Goal: Task Accomplishment & Management: Complete application form

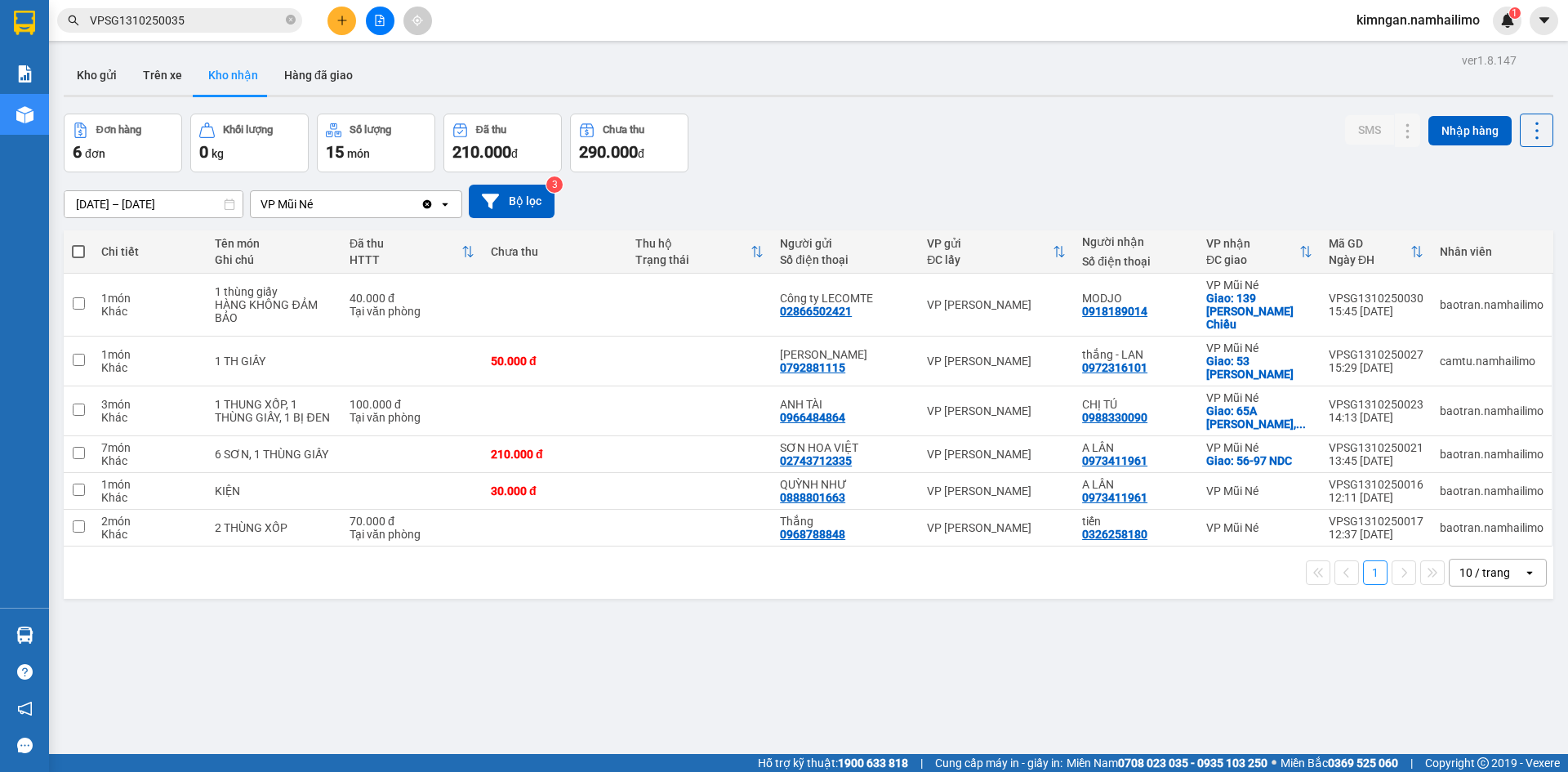
click at [343, 21] on icon "plus" at bounding box center [342, 20] width 12 height 12
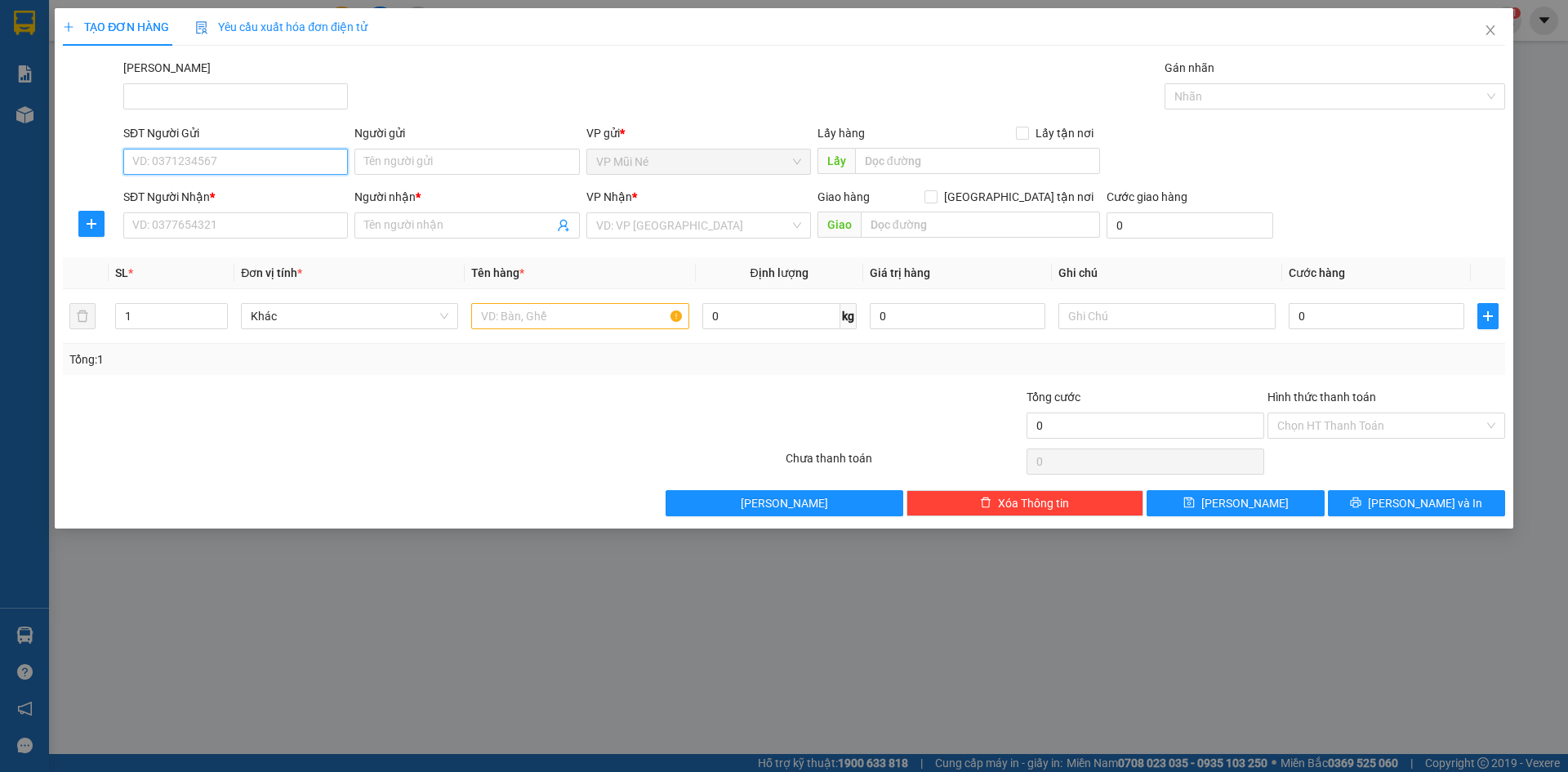
click at [185, 159] on input "SĐT Người Gửi" at bounding box center [235, 161] width 224 height 26
click at [185, 201] on div "0919519313 - A.[GEOGRAPHIC_DATA]" at bounding box center [235, 194] width 205 height 18
type input "0919519313"
type input "A.ĐỨC"
type input "0983033273"
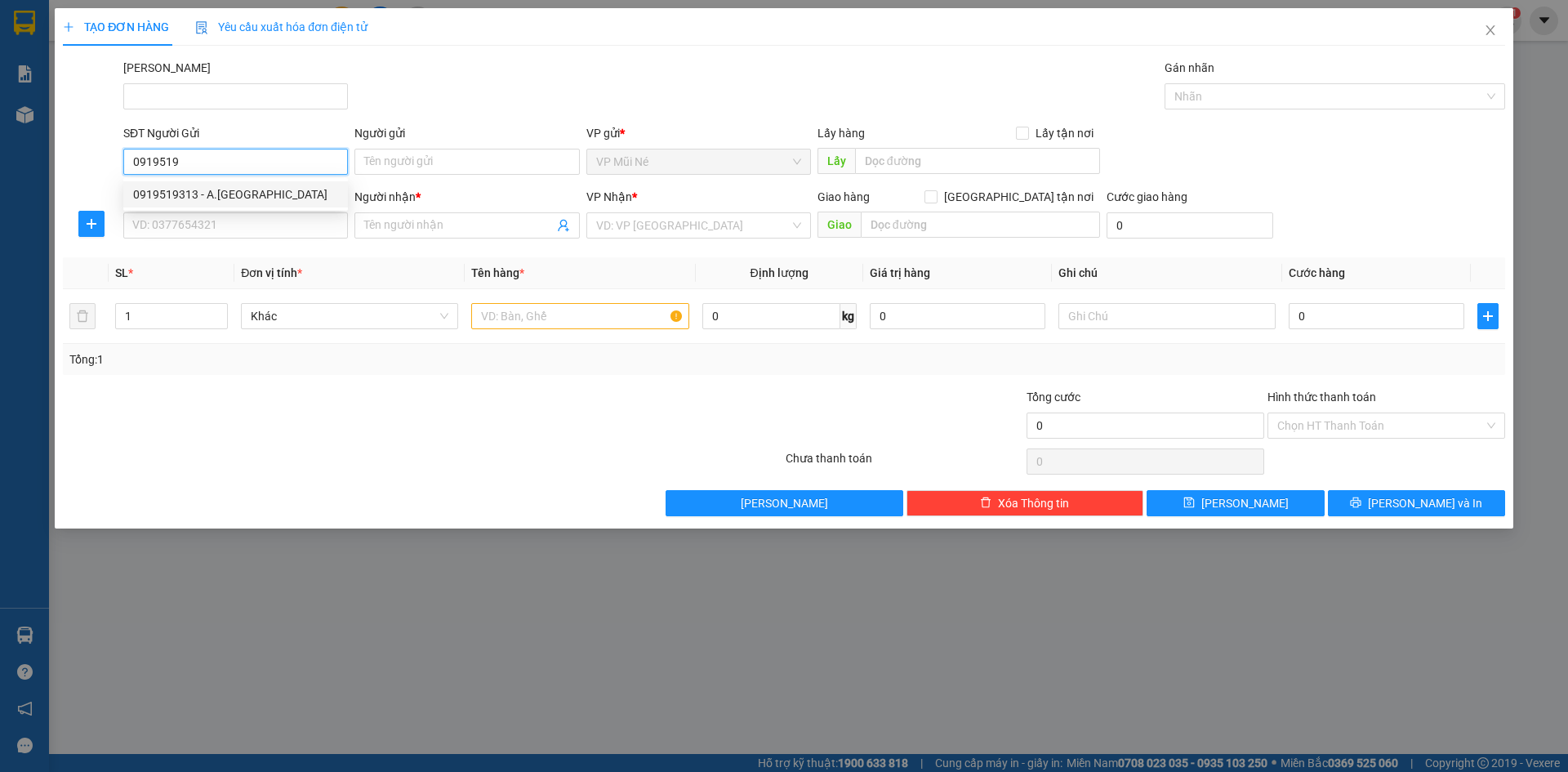
type input "A.TÌNH"
type input "30.000"
type input "0919519313"
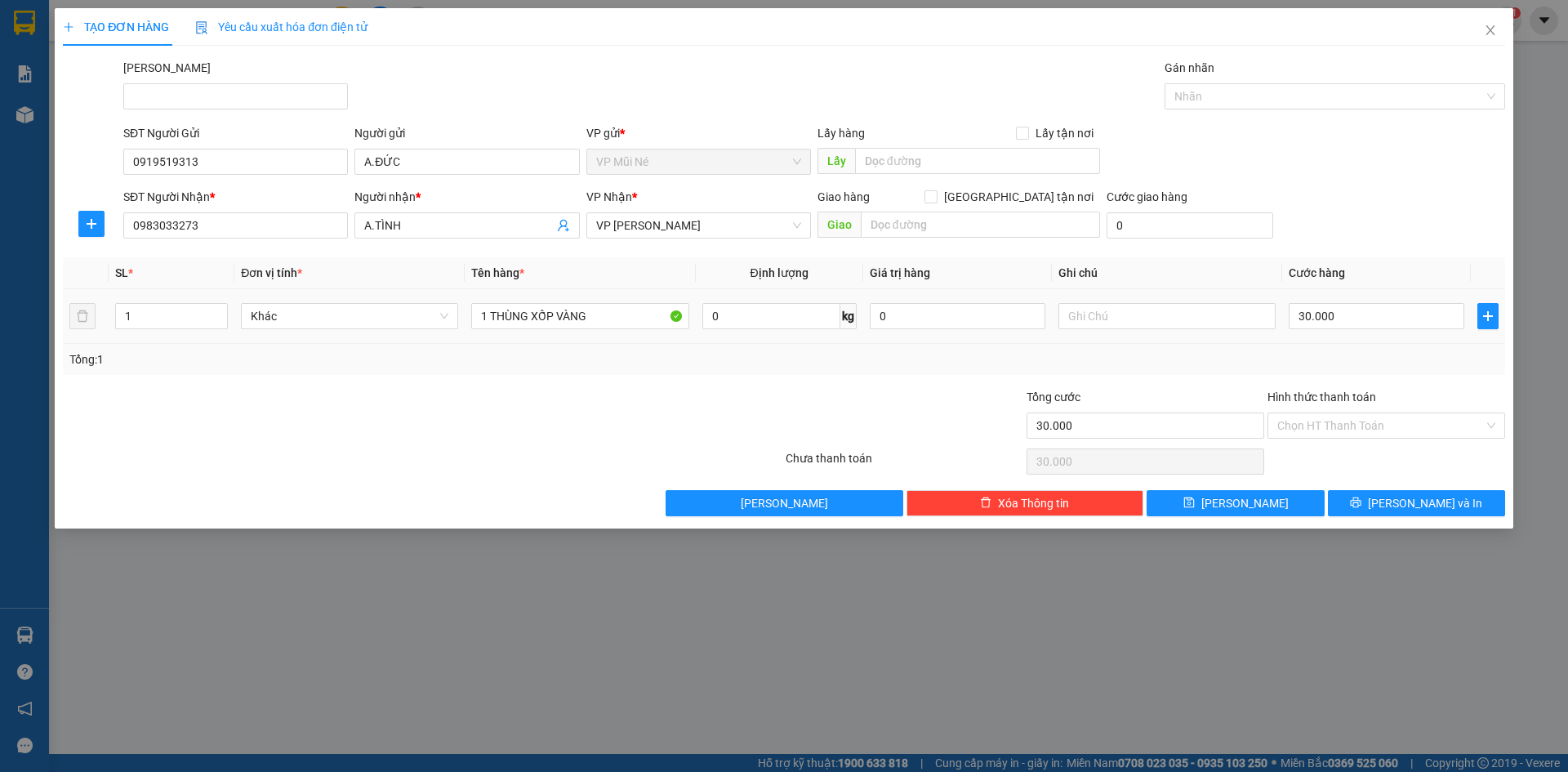
click at [627, 300] on div "1 THÙNG XỐP VÀNG" at bounding box center [579, 316] width 217 height 33
click at [626, 314] on input "1 THÙNG XỐP VÀNG" at bounding box center [579, 316] width 217 height 26
type input "1 THÙNG XỐP TRẮNG"
click at [1214, 365] on div "Tổng: 1" at bounding box center [784, 359] width 1429 height 18
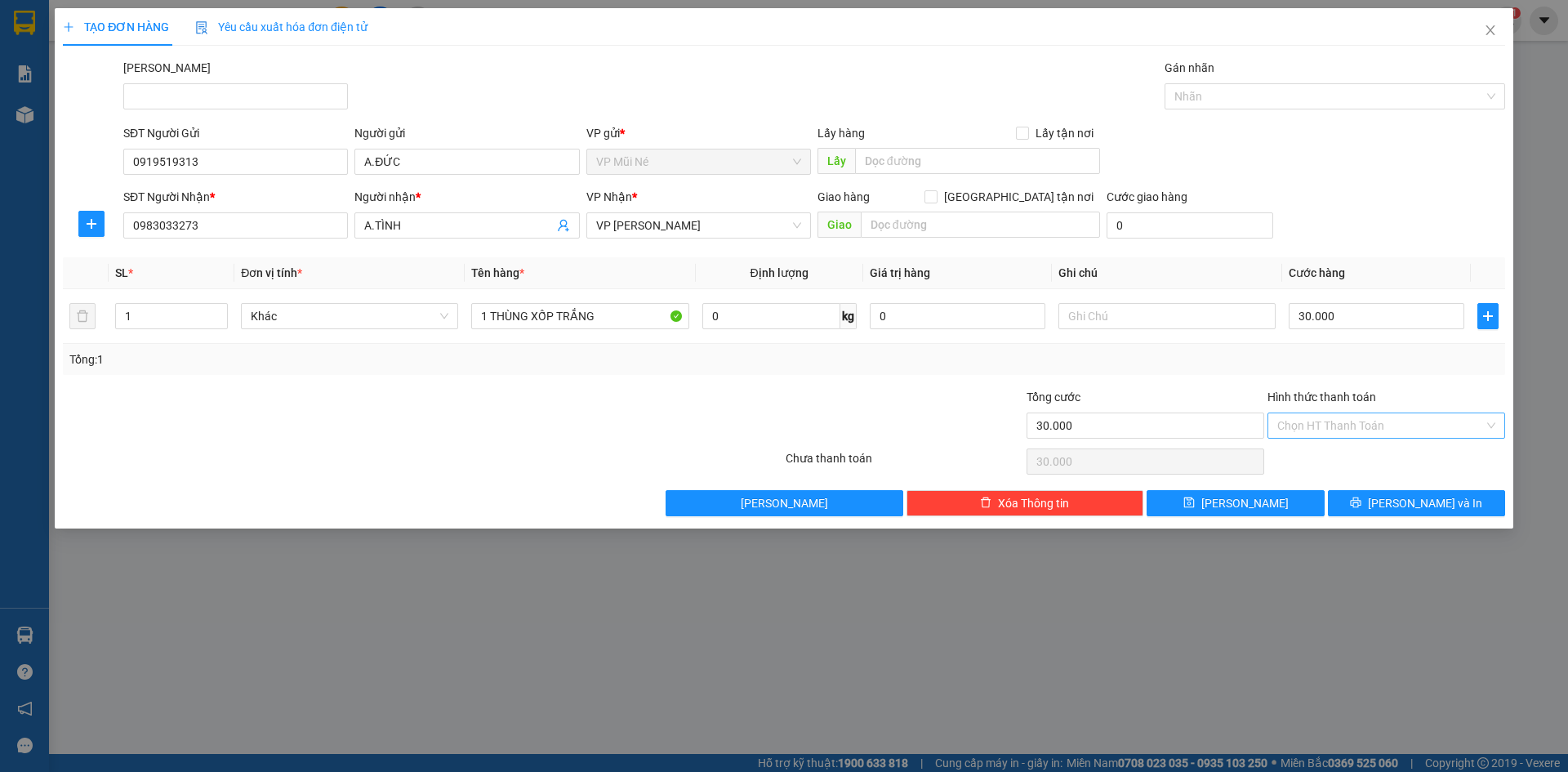
click at [1304, 423] on input "Hình thức thanh toán" at bounding box center [1380, 426] width 207 height 25
click at [1309, 456] on div "Tại văn phòng" at bounding box center [1386, 458] width 218 height 18
type input "0"
click at [1361, 509] on span "printer" at bounding box center [1355, 503] width 12 height 13
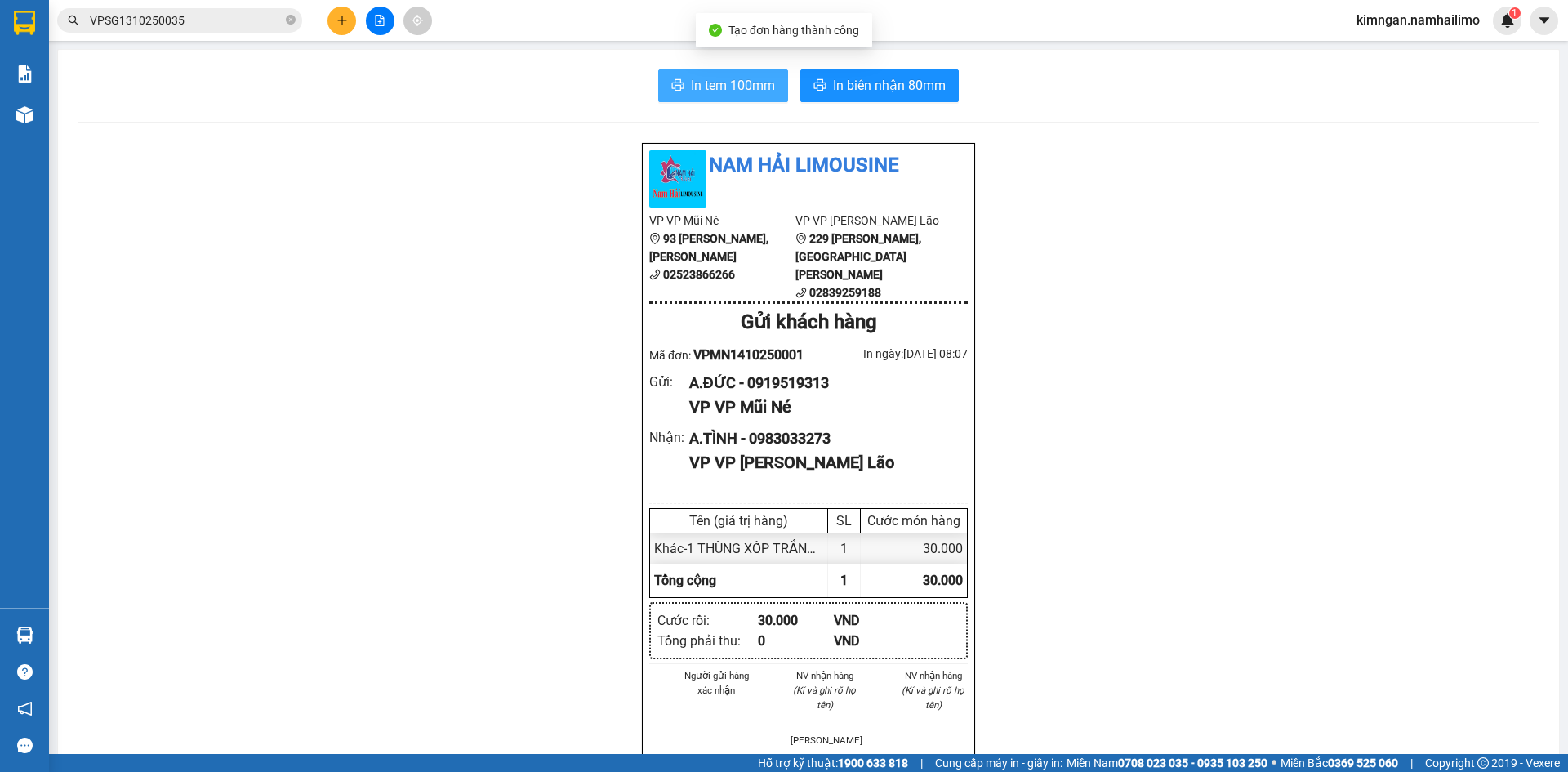
click at [744, 90] on span "In tem 100mm" at bounding box center [733, 85] width 84 height 20
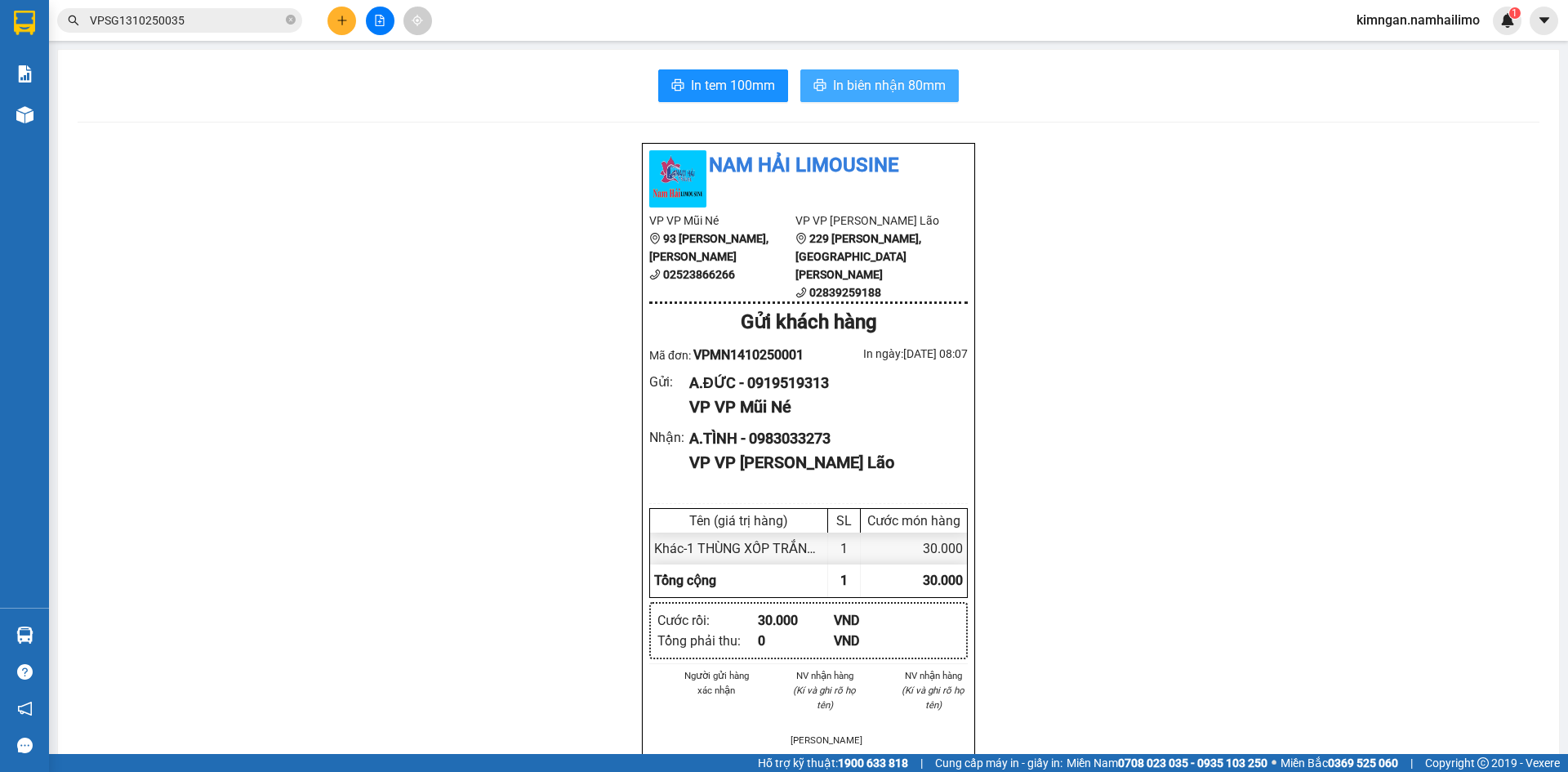
click at [877, 92] on span "In biên nhận 80mm" at bounding box center [889, 85] width 113 height 20
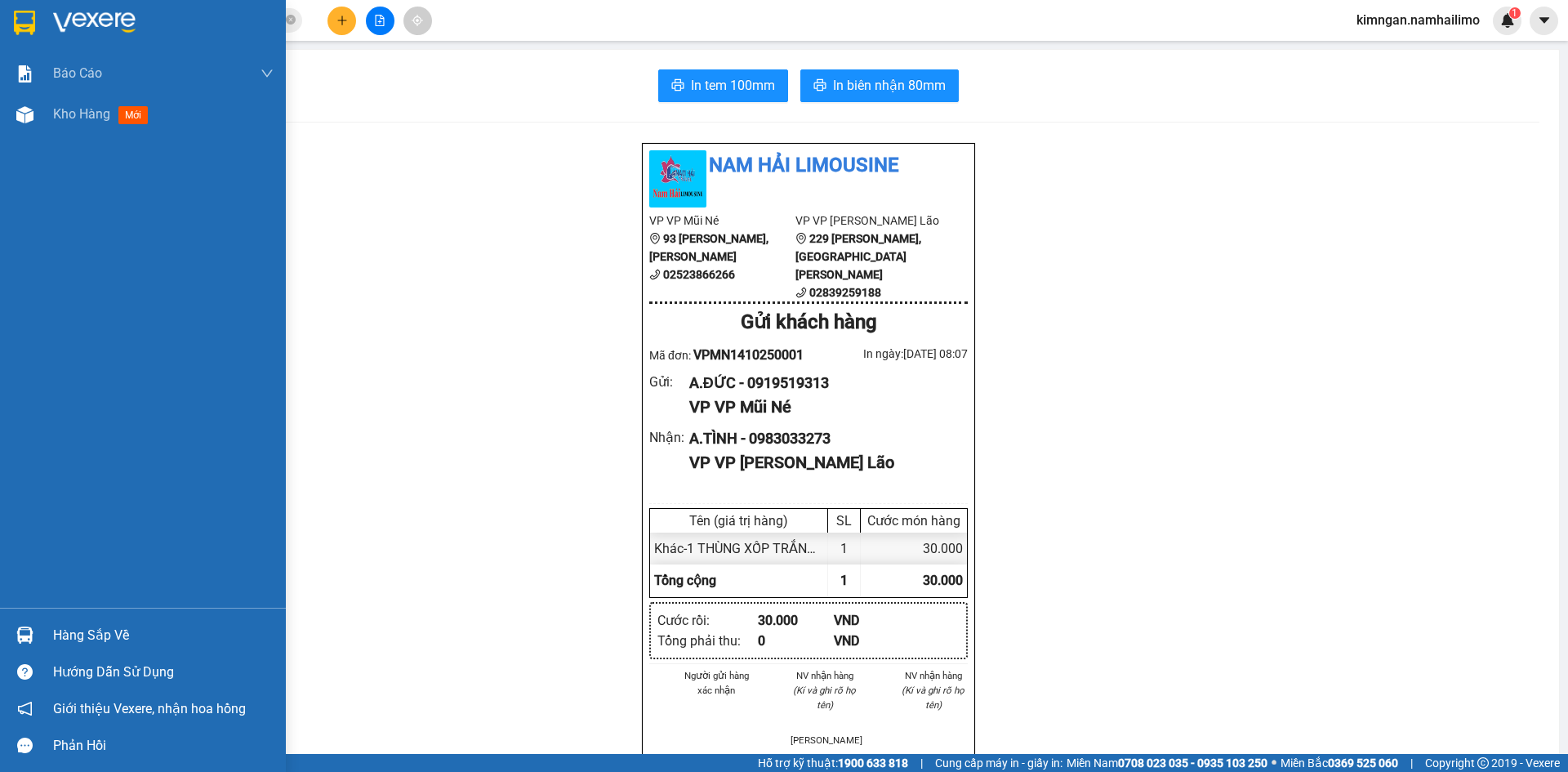
click at [92, 142] on div "Báo cáo Báo cáo dòng tiền (trạm) Doanh số tạo đơn theo VP gửi (trạm) Kho hàng m…" at bounding box center [143, 330] width 286 height 555
click at [98, 111] on span "Kho hàng" at bounding box center [81, 114] width 57 height 15
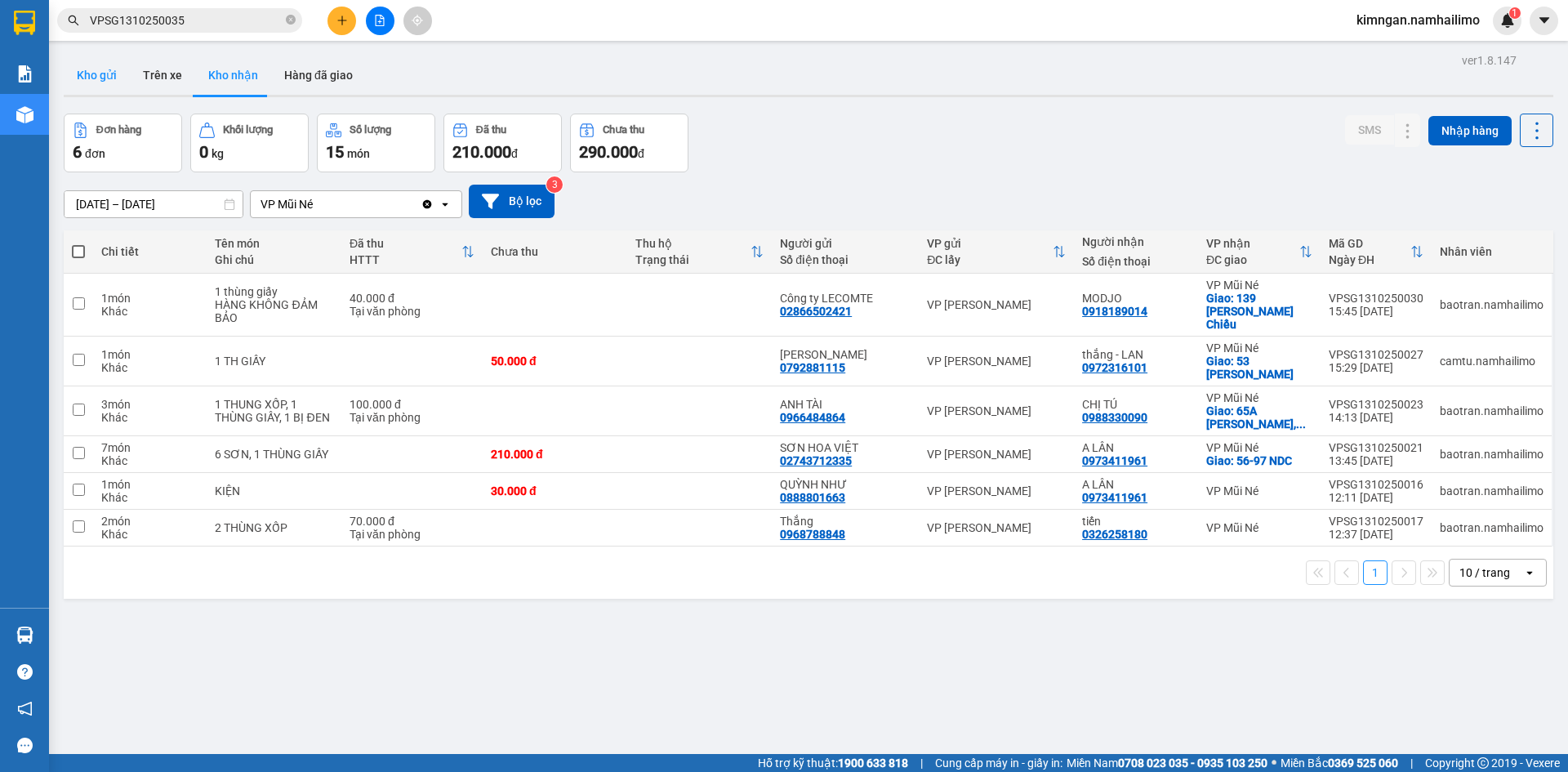
click at [98, 87] on button "Kho gửi" at bounding box center [97, 75] width 67 height 39
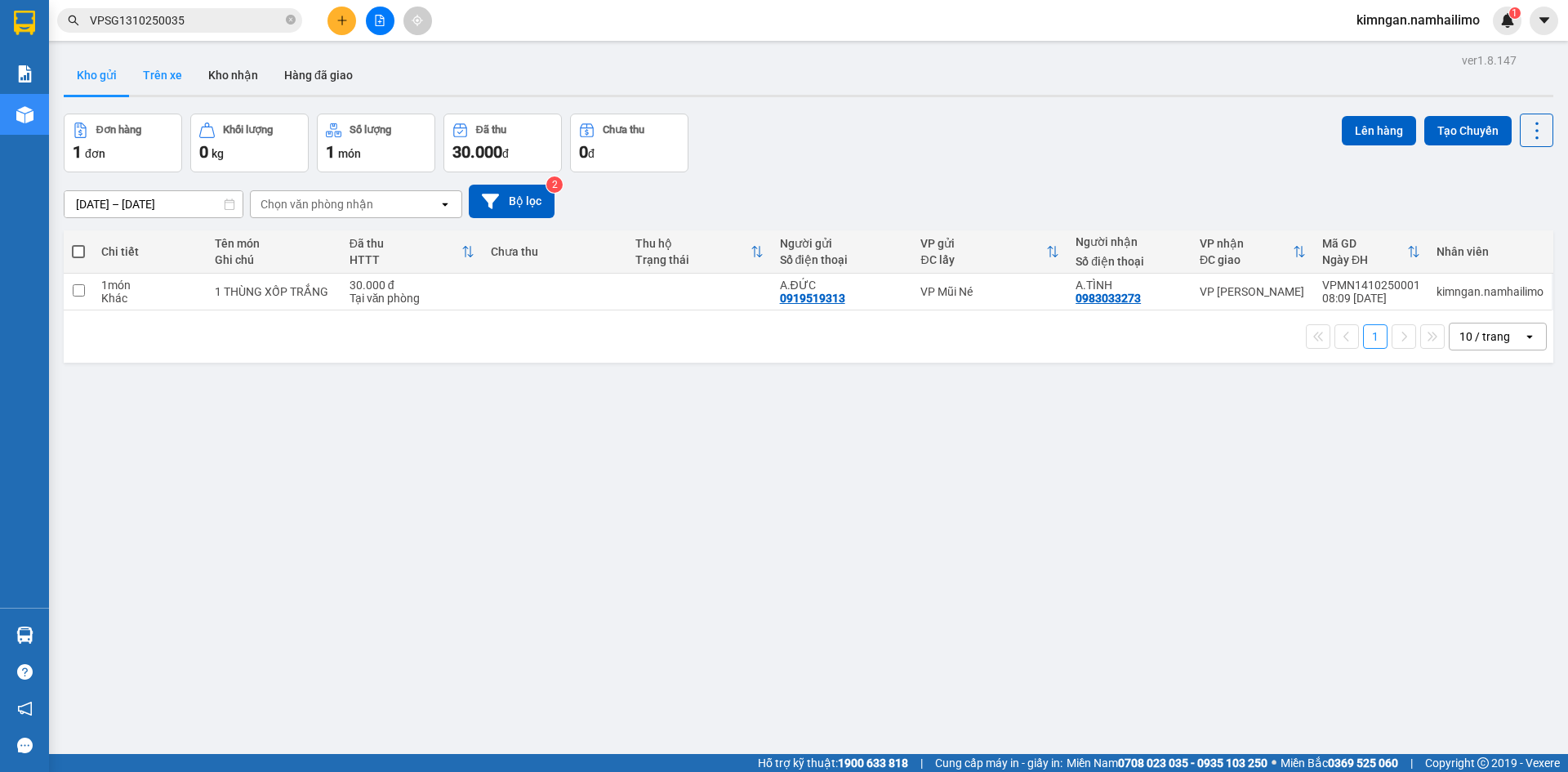
click at [133, 75] on button "Trên xe" at bounding box center [163, 75] width 66 height 39
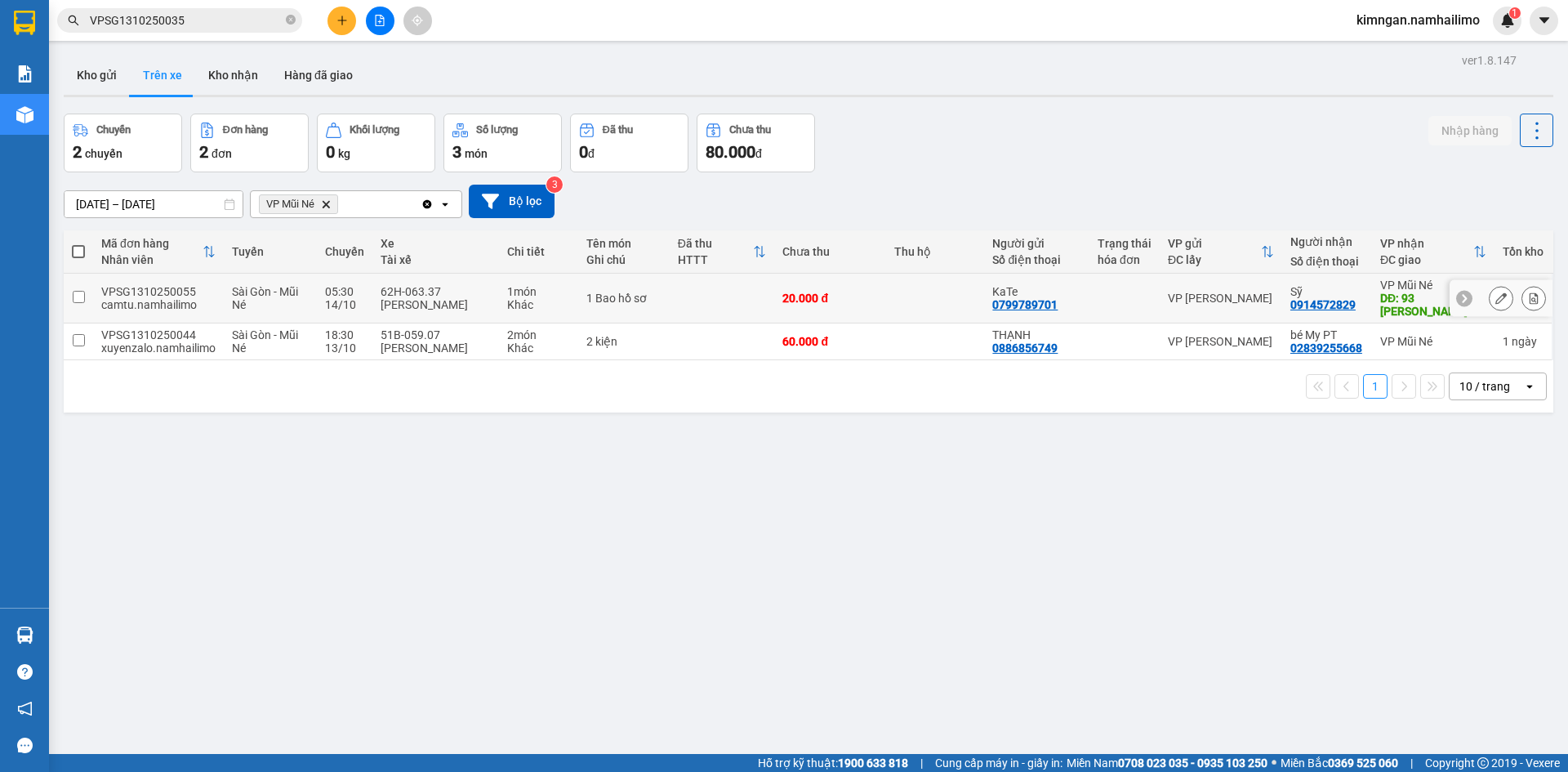
click at [1168, 304] on div "VP [PERSON_NAME]" at bounding box center [1221, 298] width 107 height 13
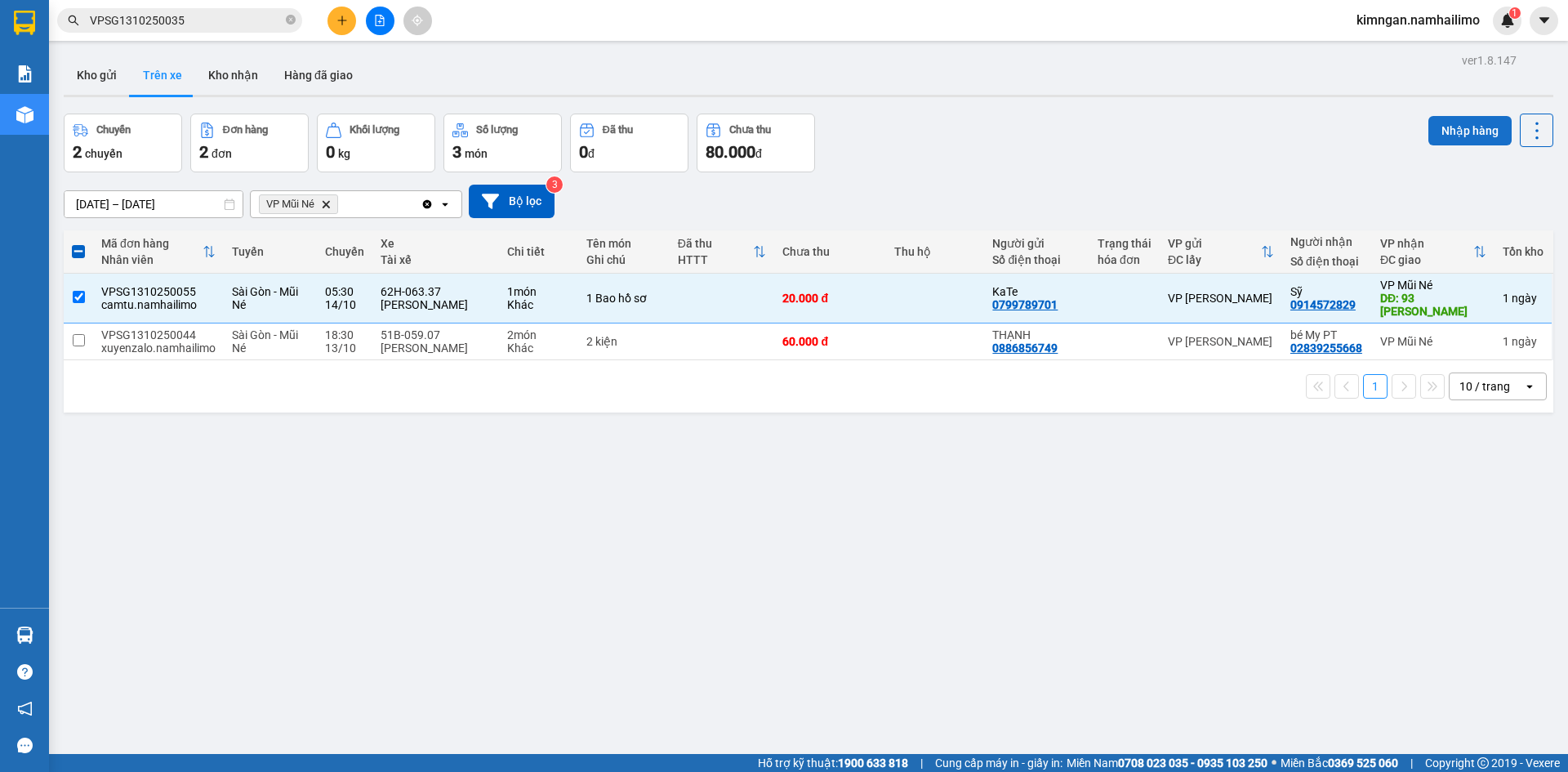
click at [1446, 126] on button "Nhập hàng" at bounding box center [1470, 130] width 83 height 29
checkbox input "false"
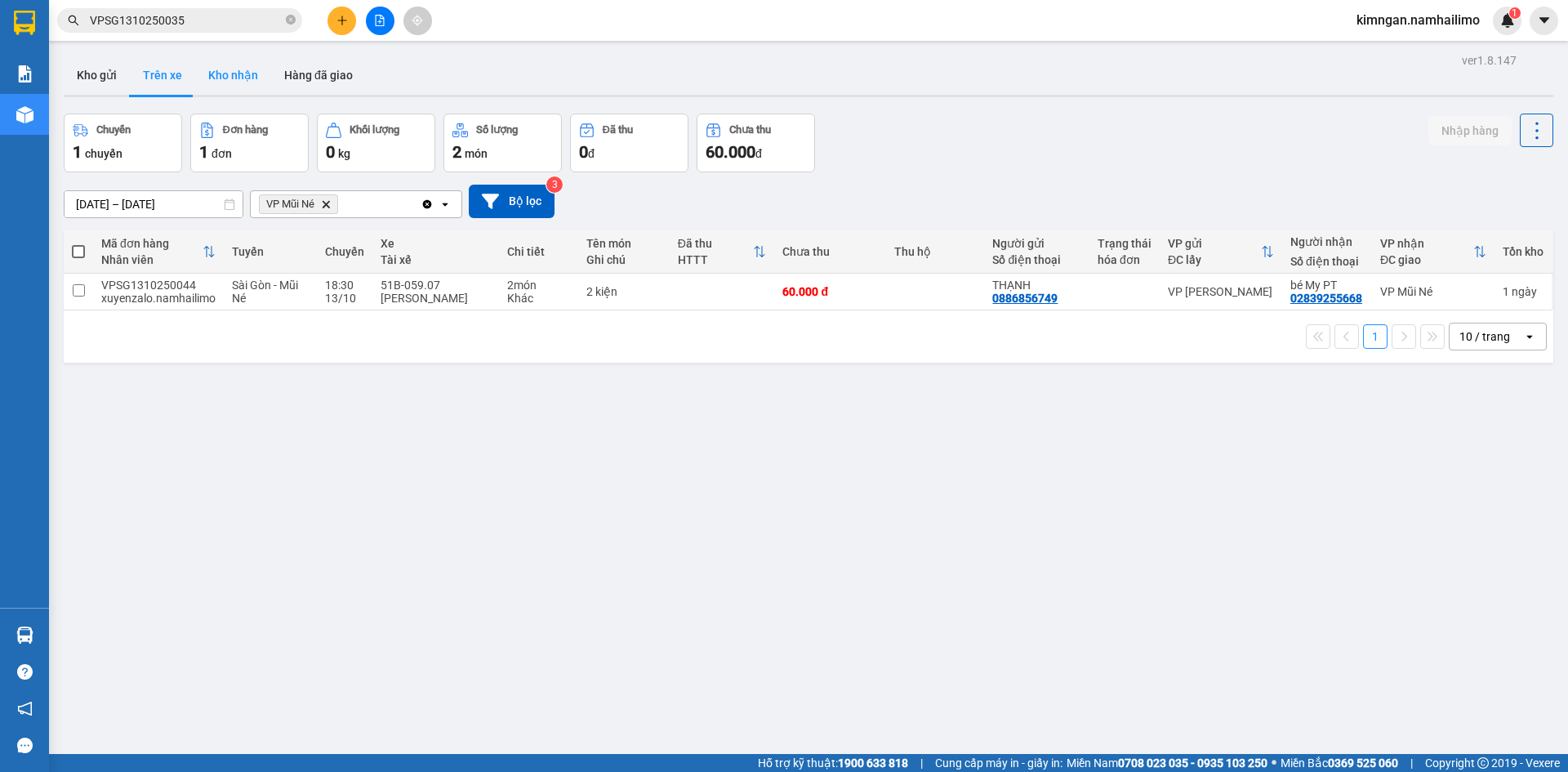
click at [241, 86] on button "Kho nhận" at bounding box center [232, 75] width 76 height 39
